Goal: Obtain resource: Download file/media

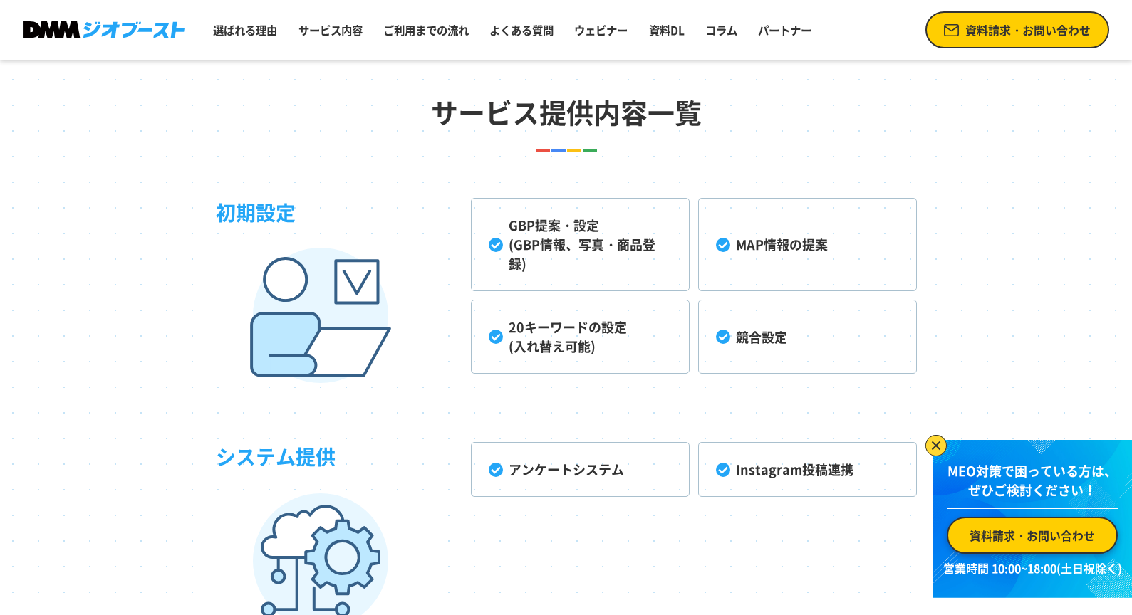
scroll to position [3708, 0]
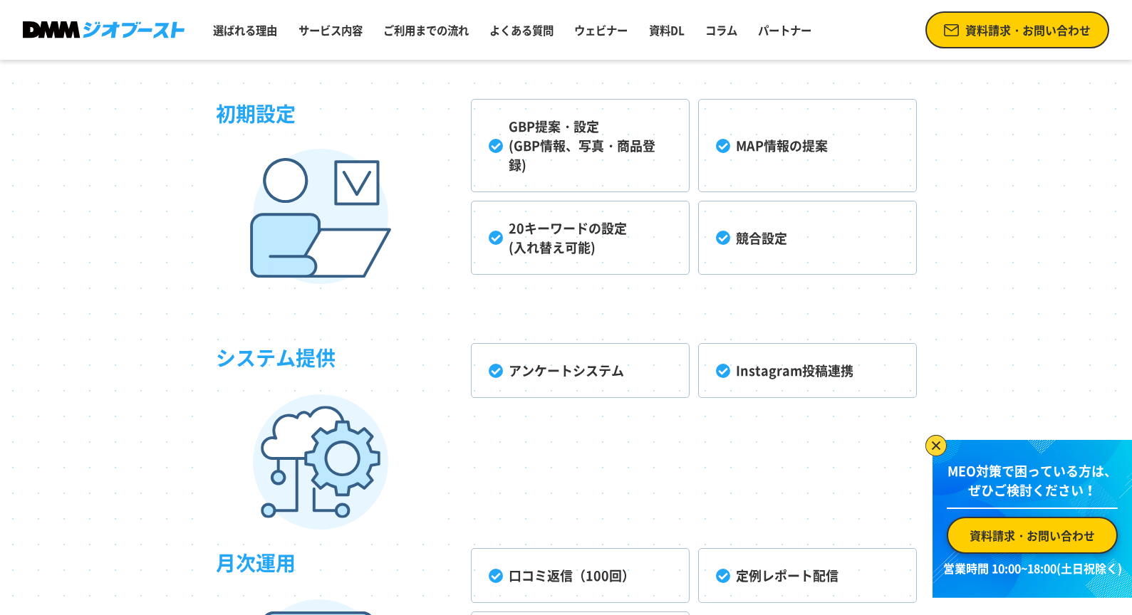
click at [499, 372] on li "アンケートシステム" at bounding box center [580, 370] width 219 height 55
click at [239, 32] on link "選ばれる理由" at bounding box center [245, 30] width 76 height 28
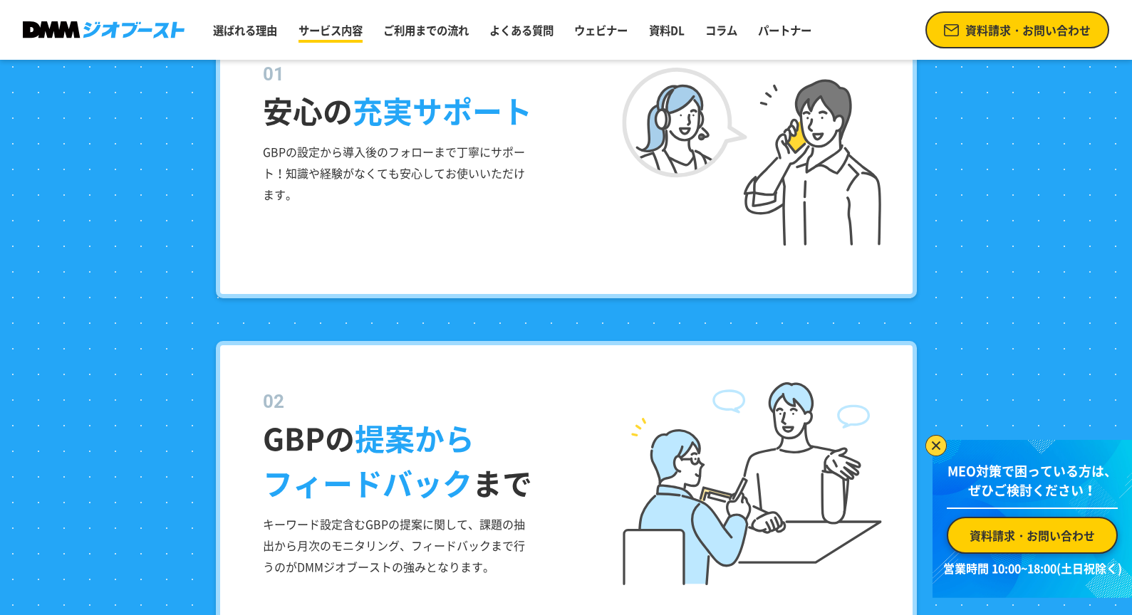
click at [350, 30] on link "サービス内容" at bounding box center [331, 30] width 76 height 28
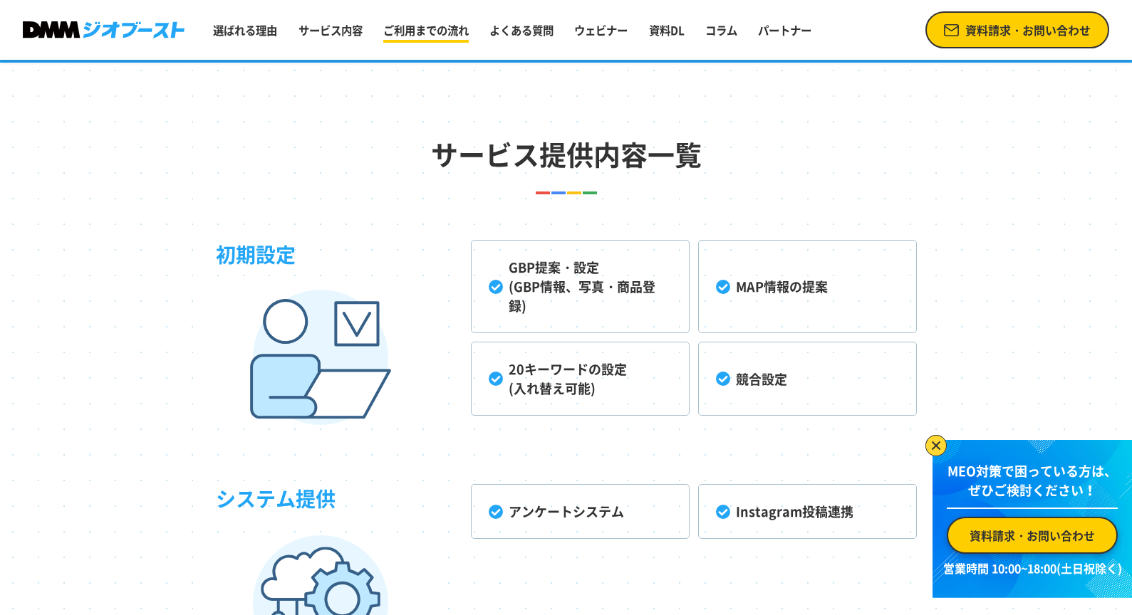
click at [420, 31] on link "ご利用までの流れ" at bounding box center [426, 30] width 97 height 28
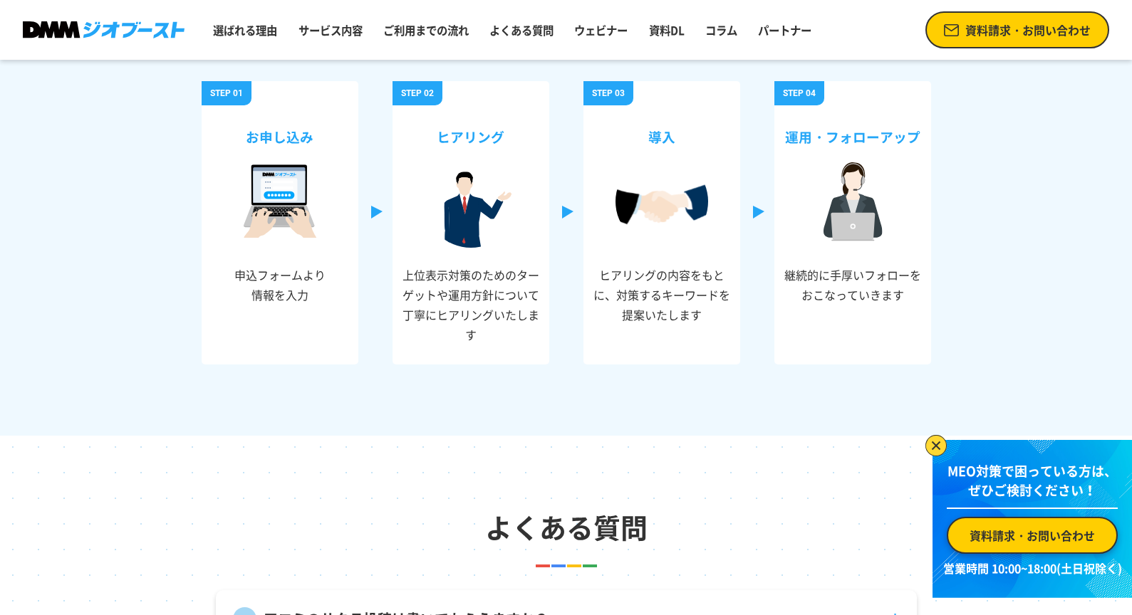
scroll to position [5068, 0]
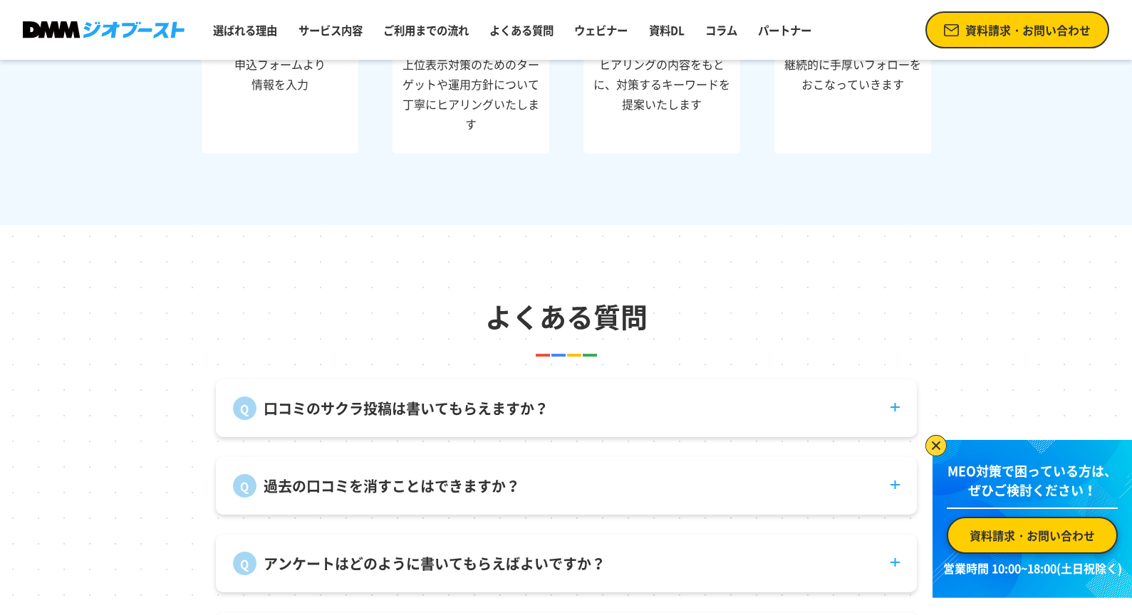
click at [523, 394] on dt "口コミのサクラ投稿は書いてもらえますか？" at bounding box center [566, 400] width 701 height 41
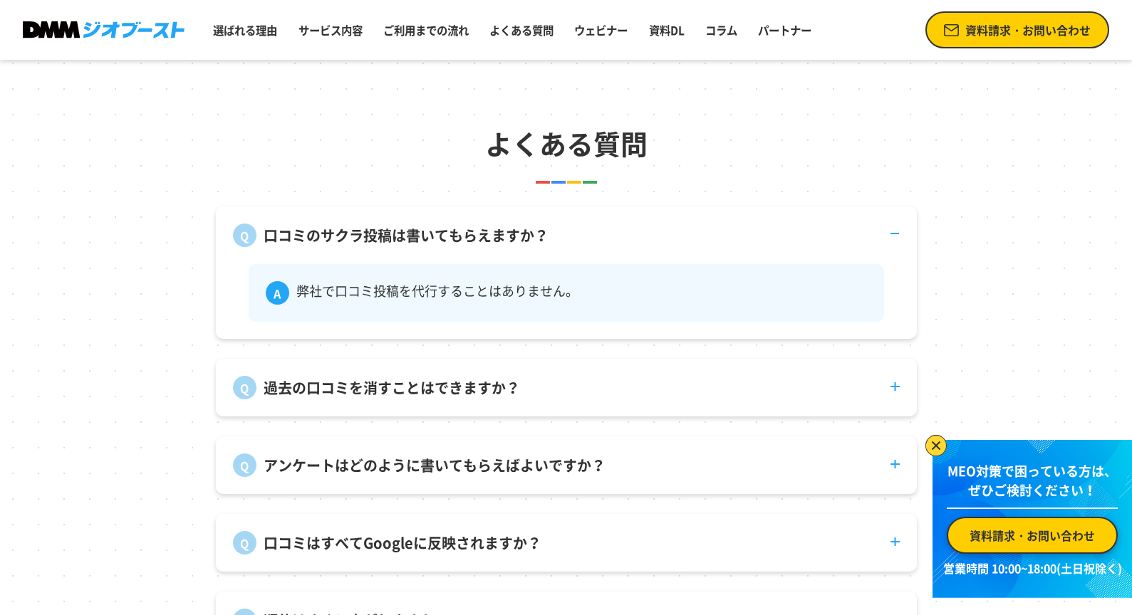
scroll to position [5248, 0]
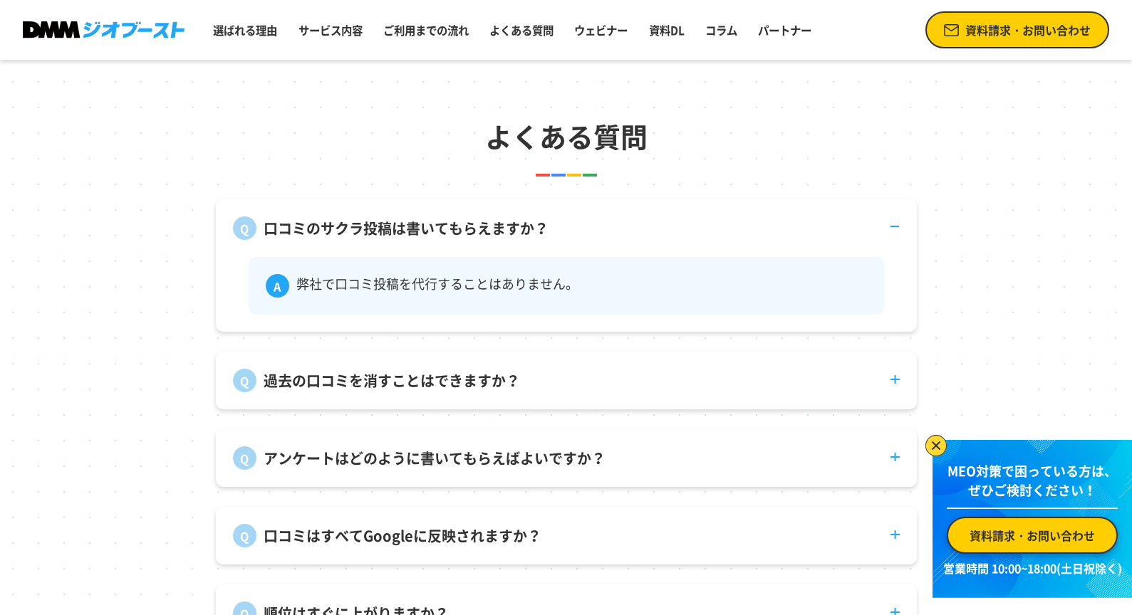
click at [523, 394] on div "過去の口コミを消すことはできますか？ 投稿者自身が削除する必要があります。" at bounding box center [566, 381] width 701 height 58
click at [498, 380] on p "過去の口コミを消すことはできますか？" at bounding box center [392, 380] width 256 height 21
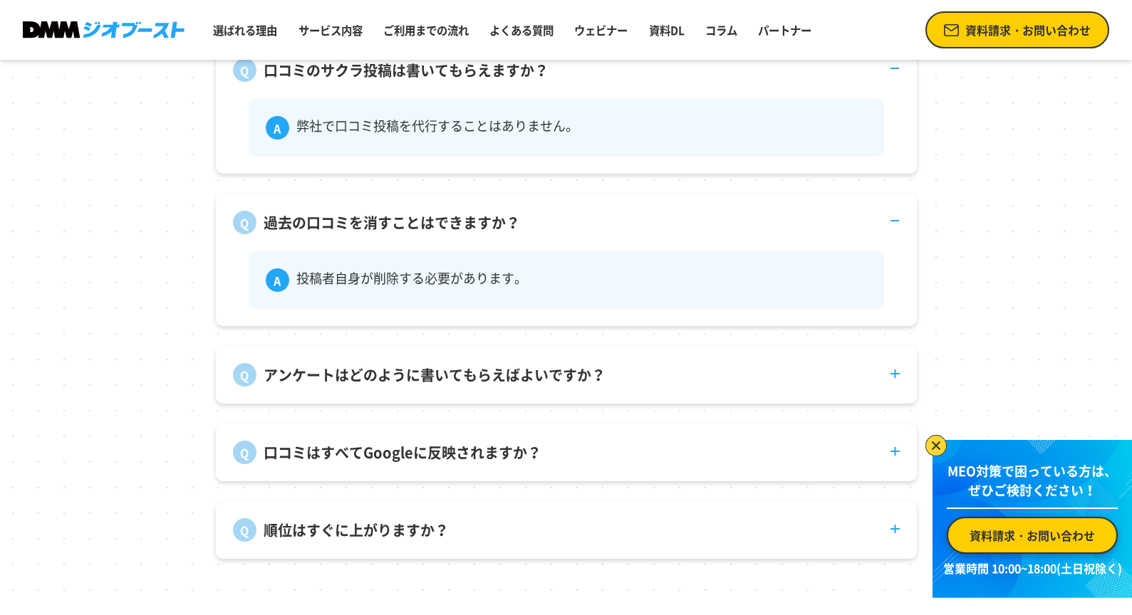
click at [481, 370] on p "アンケートはどのように書いてもらえばよいですか？" at bounding box center [435, 375] width 342 height 21
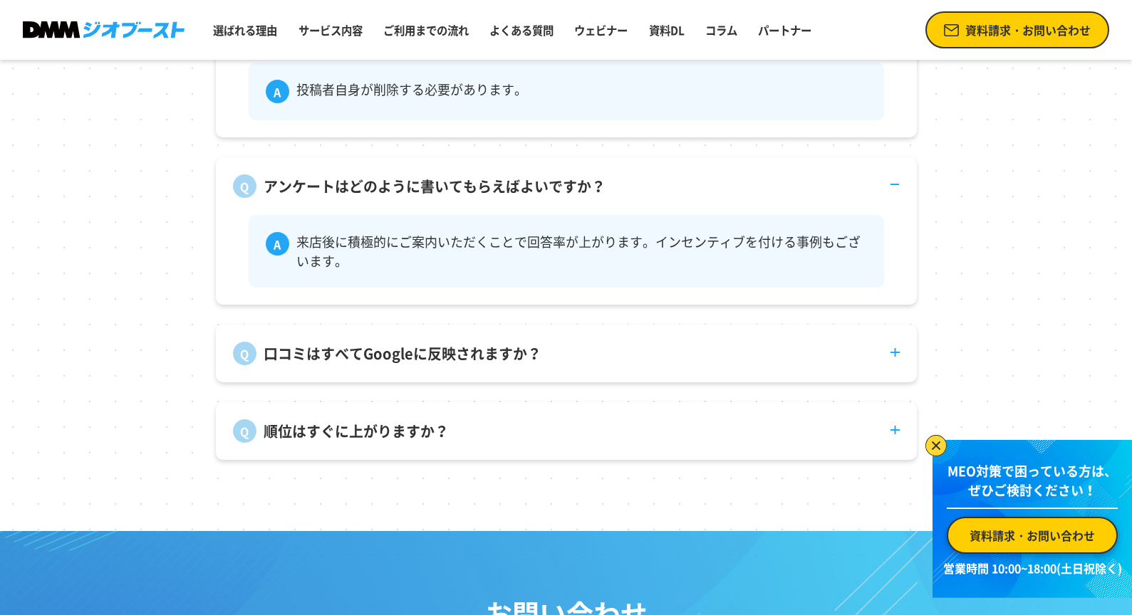
scroll to position [5597, 0]
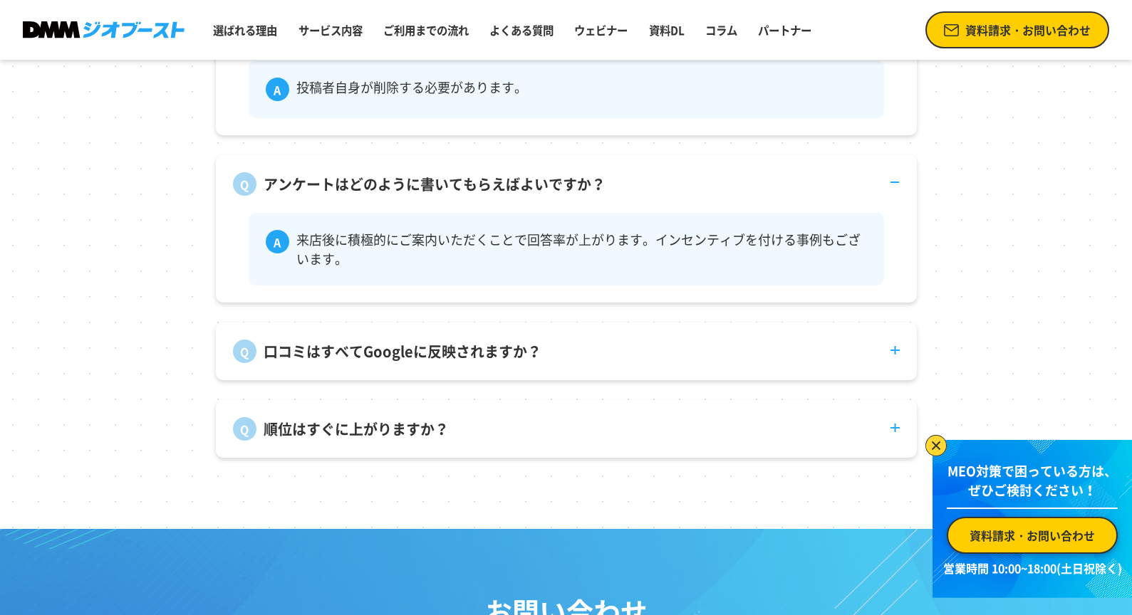
click at [482, 347] on p "口コミはすべてGoogleに反映されますか？" at bounding box center [403, 351] width 278 height 21
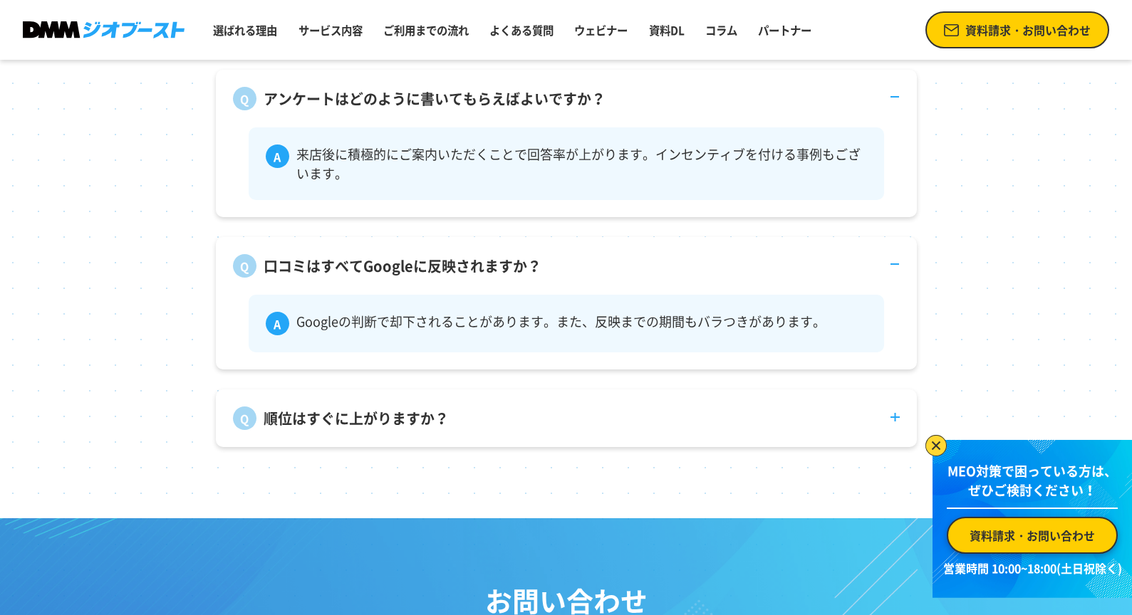
scroll to position [5729, 0]
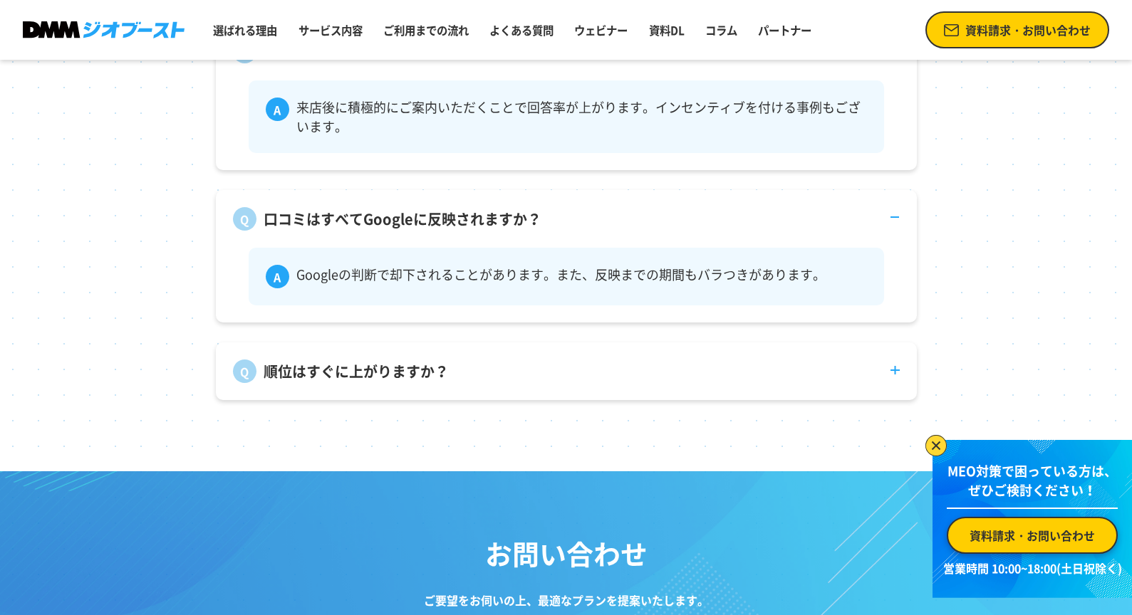
click at [414, 358] on dt "順位はすぐに上がりますか？" at bounding box center [566, 363] width 701 height 41
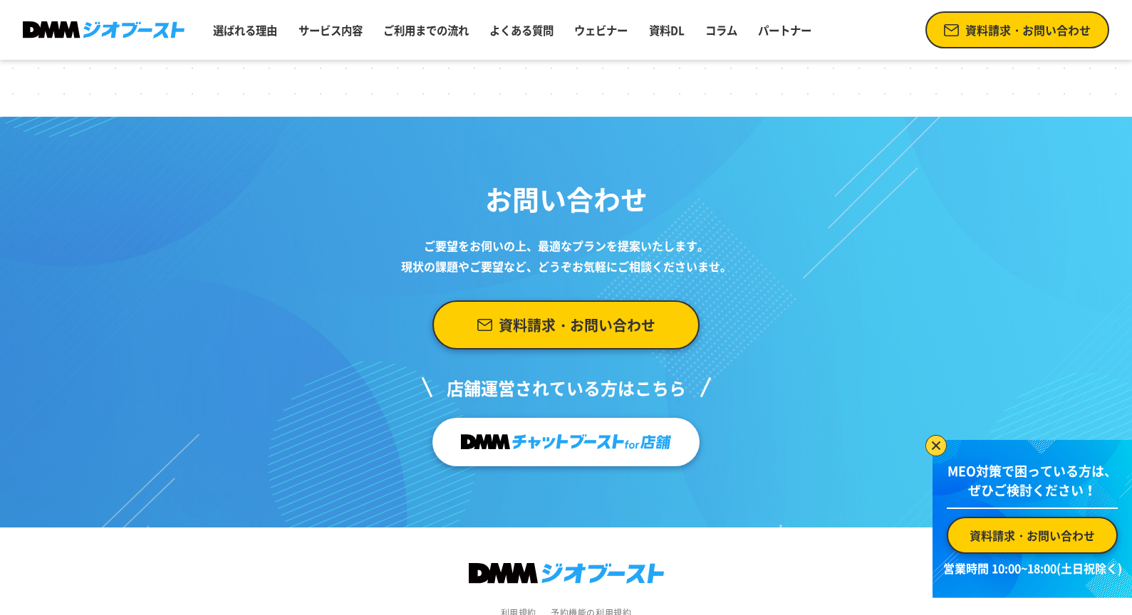
scroll to position [6220, 0]
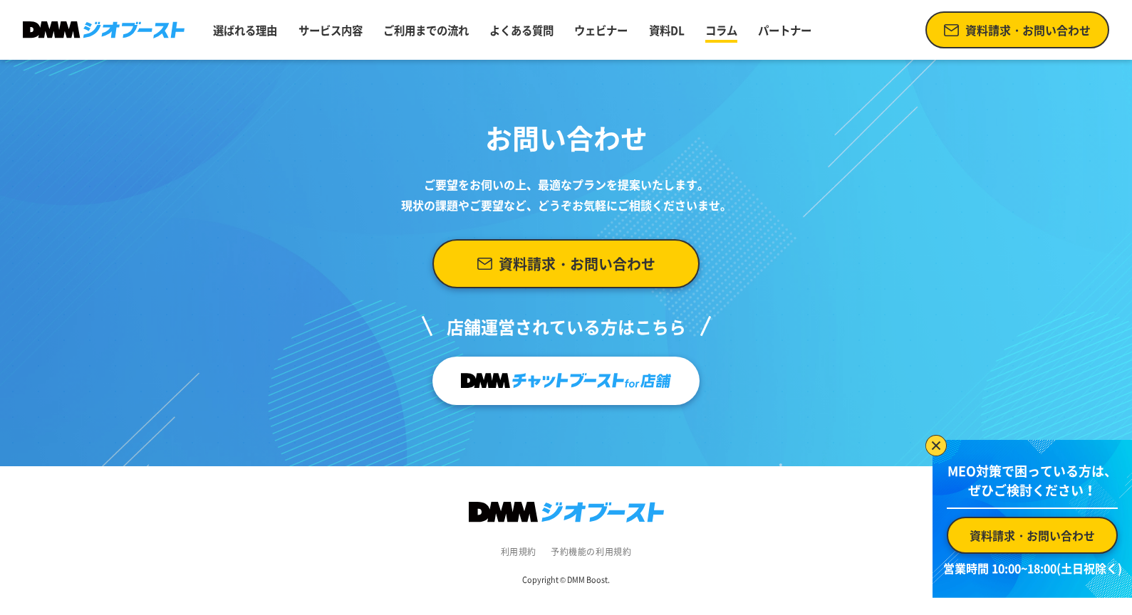
click at [736, 28] on link "コラム" at bounding box center [721, 30] width 43 height 28
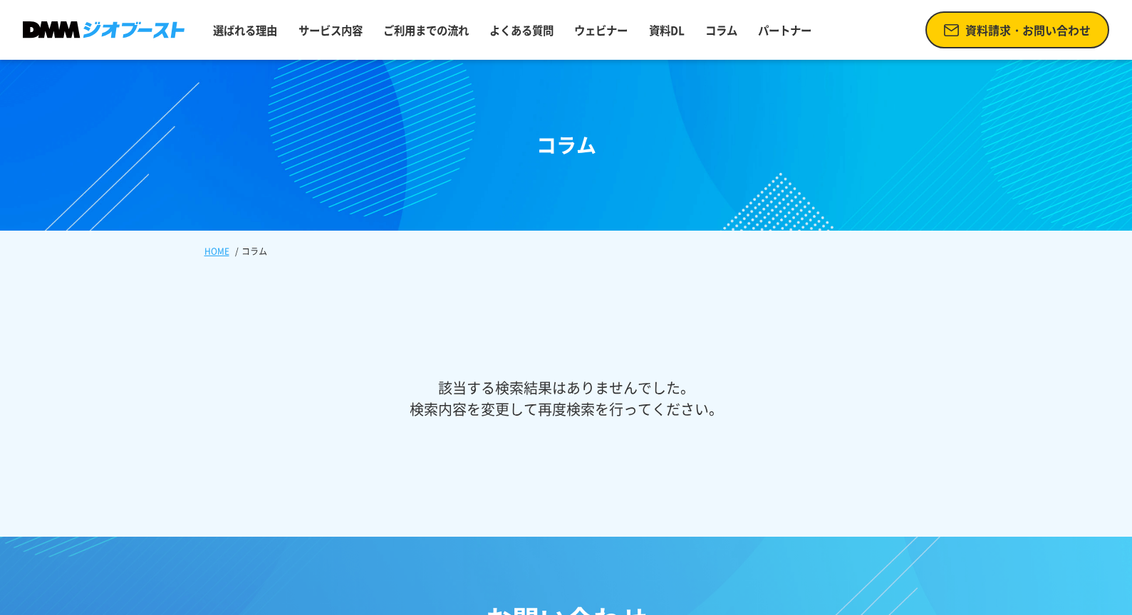
click at [79, 38] on img at bounding box center [104, 29] width 162 height 17
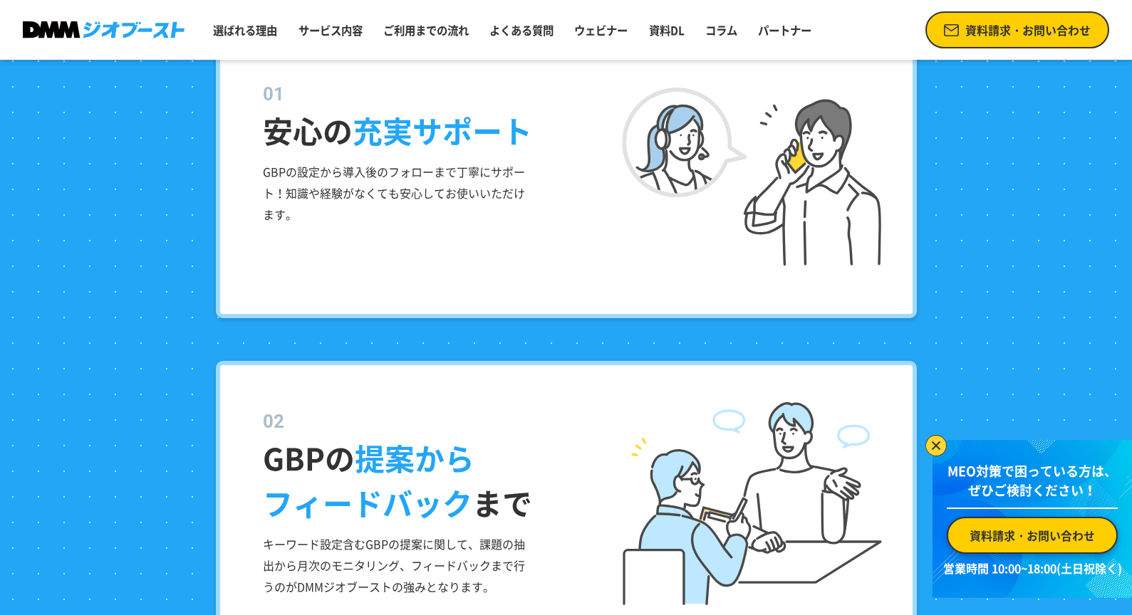
scroll to position [1460, 0]
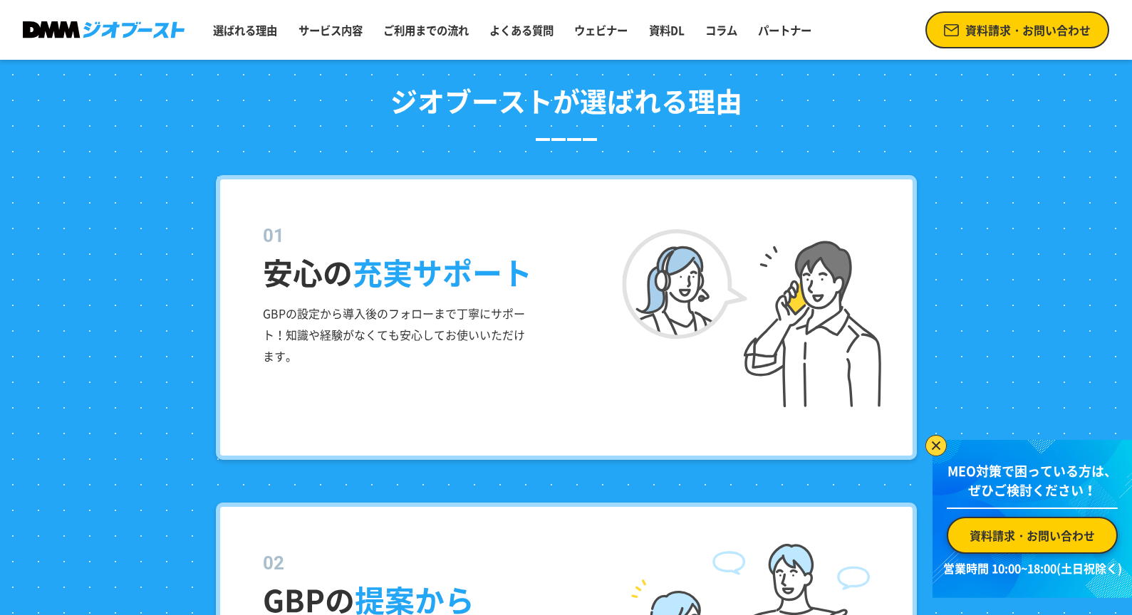
click at [256, 329] on div "安心の 充実サポート GBPの設定から導入後のフォローまで丁寧にサポート！知識や経験がなくても安心してお使いいただけます。" at bounding box center [566, 317] width 701 height 285
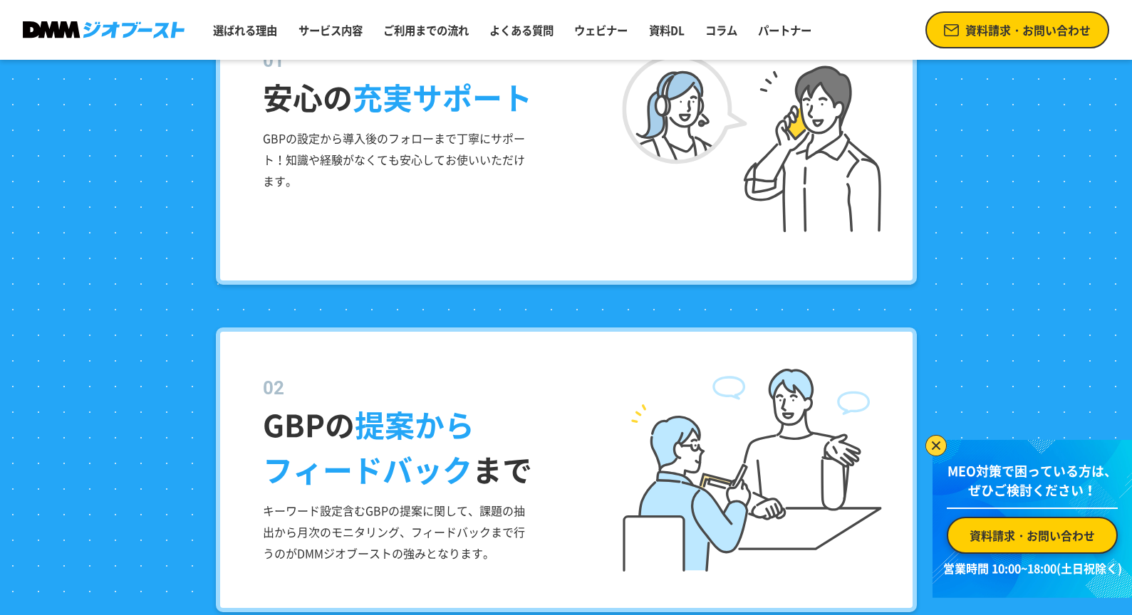
scroll to position [1774, 0]
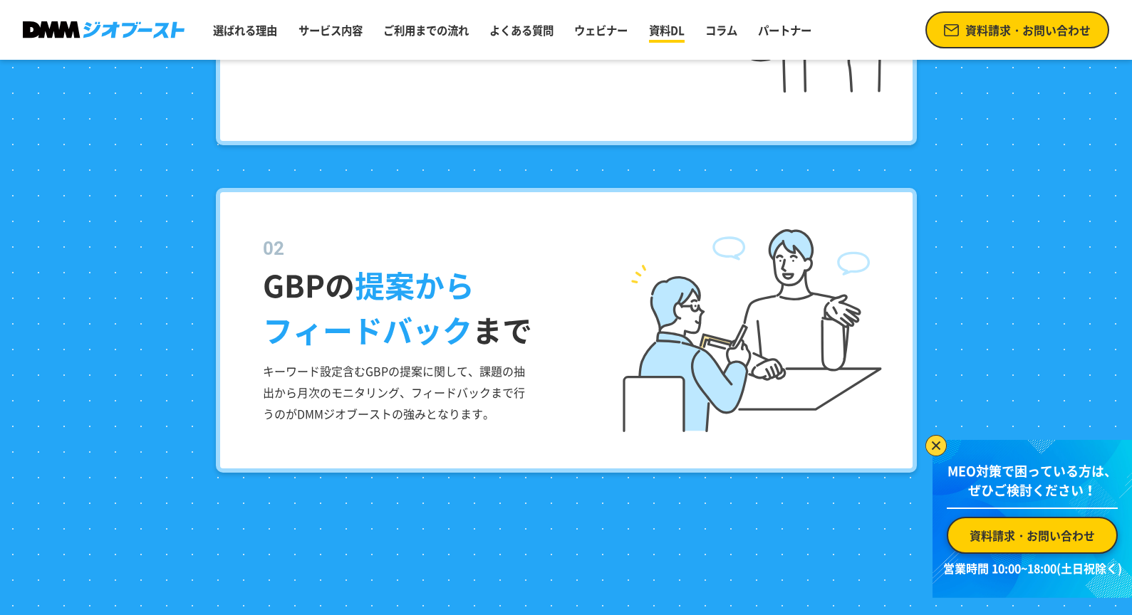
click at [669, 28] on link "資料DL" at bounding box center [666, 30] width 47 height 28
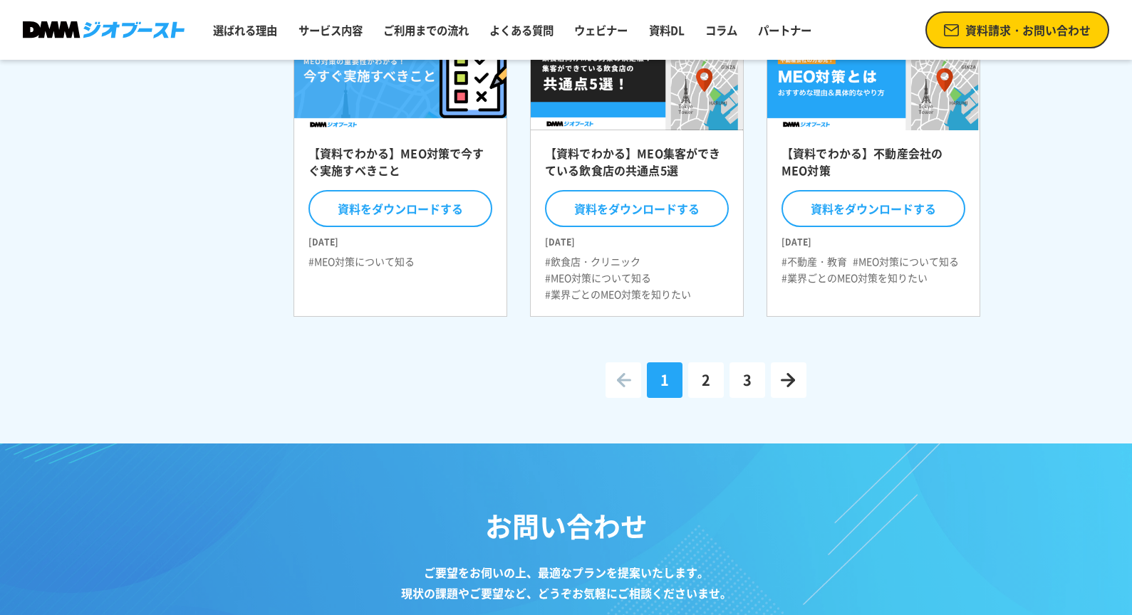
scroll to position [602, 0]
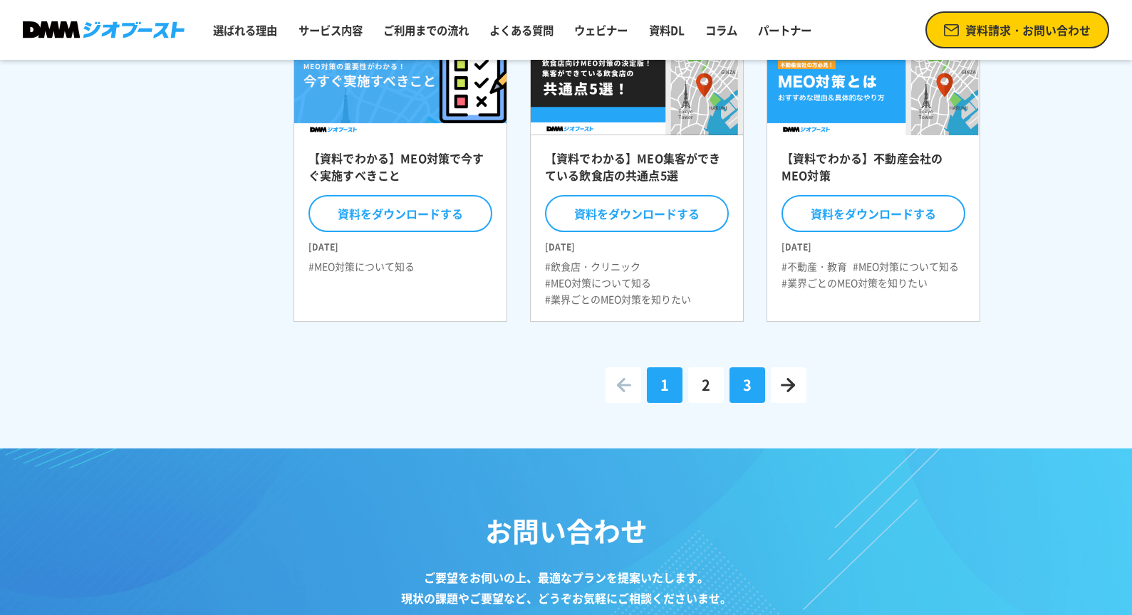
click at [750, 395] on span "3" at bounding box center [747, 385] width 9 height 21
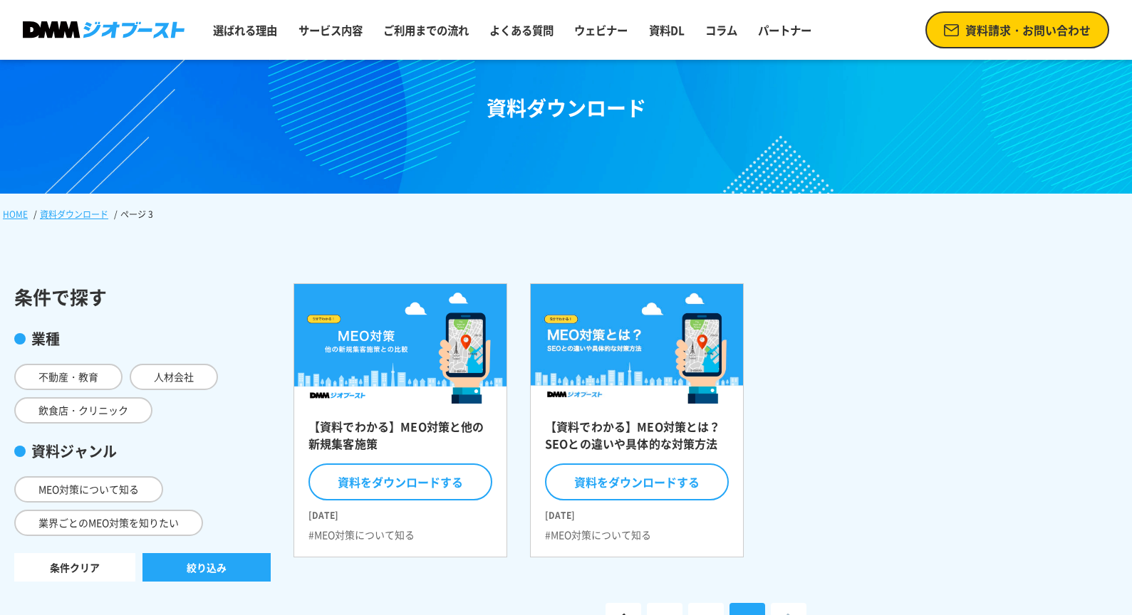
scroll to position [36, 0]
